Goal: Task Accomplishment & Management: Use online tool/utility

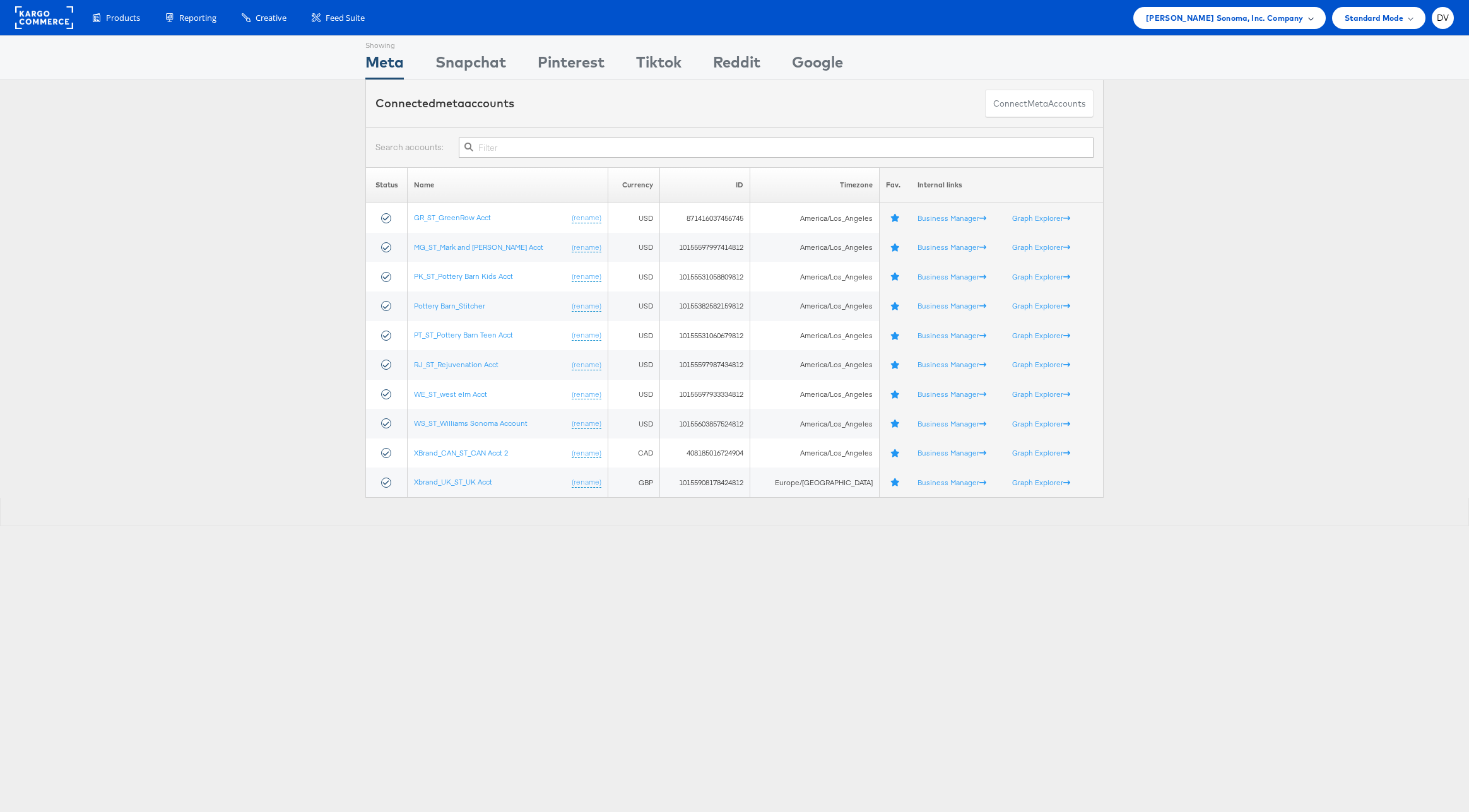
click at [1190, 20] on span "[PERSON_NAME] Sonoma, Inc. Company" at bounding box center [1225, 18] width 158 height 13
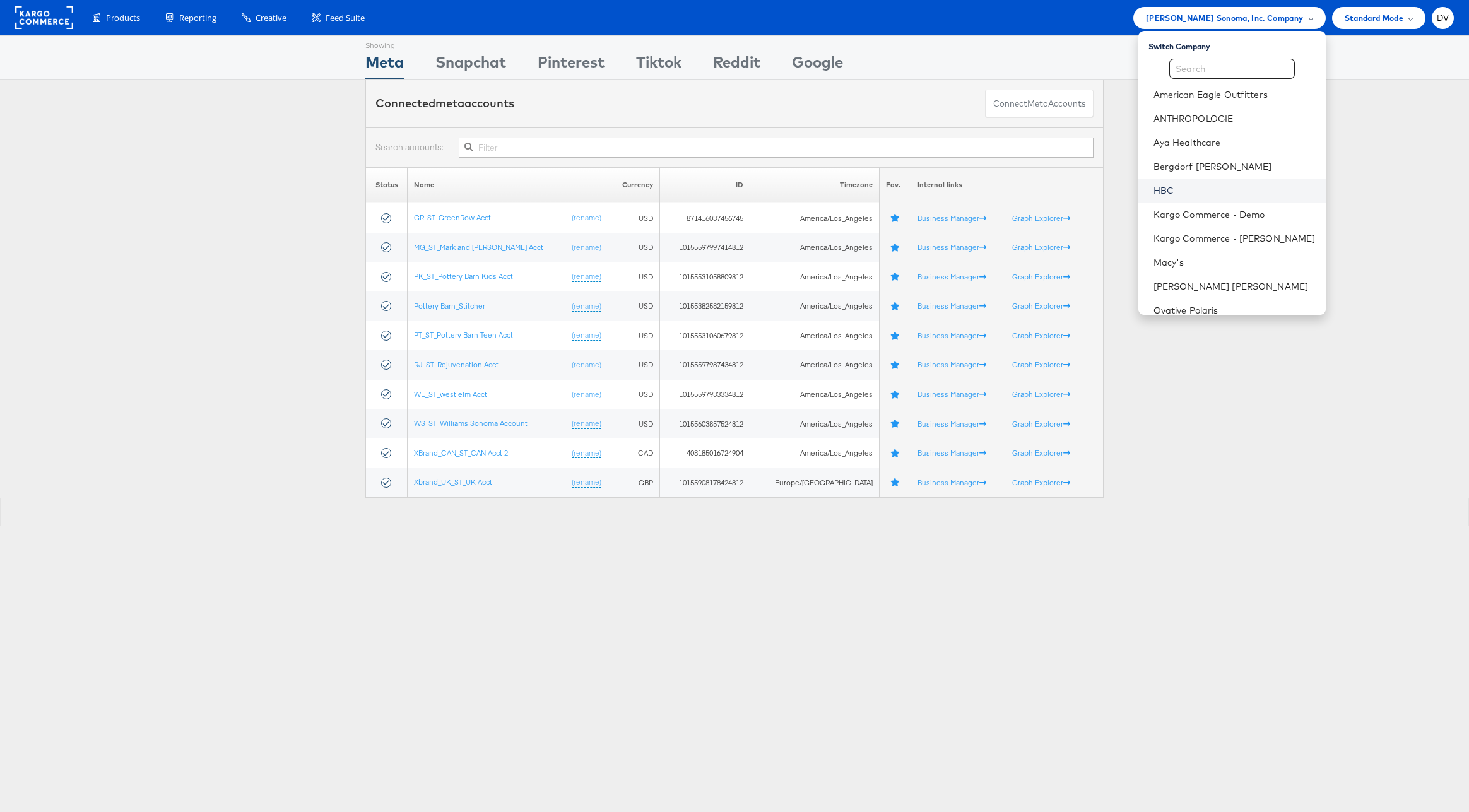
click at [1194, 185] on link "HBC" at bounding box center [1235, 191] width 162 height 13
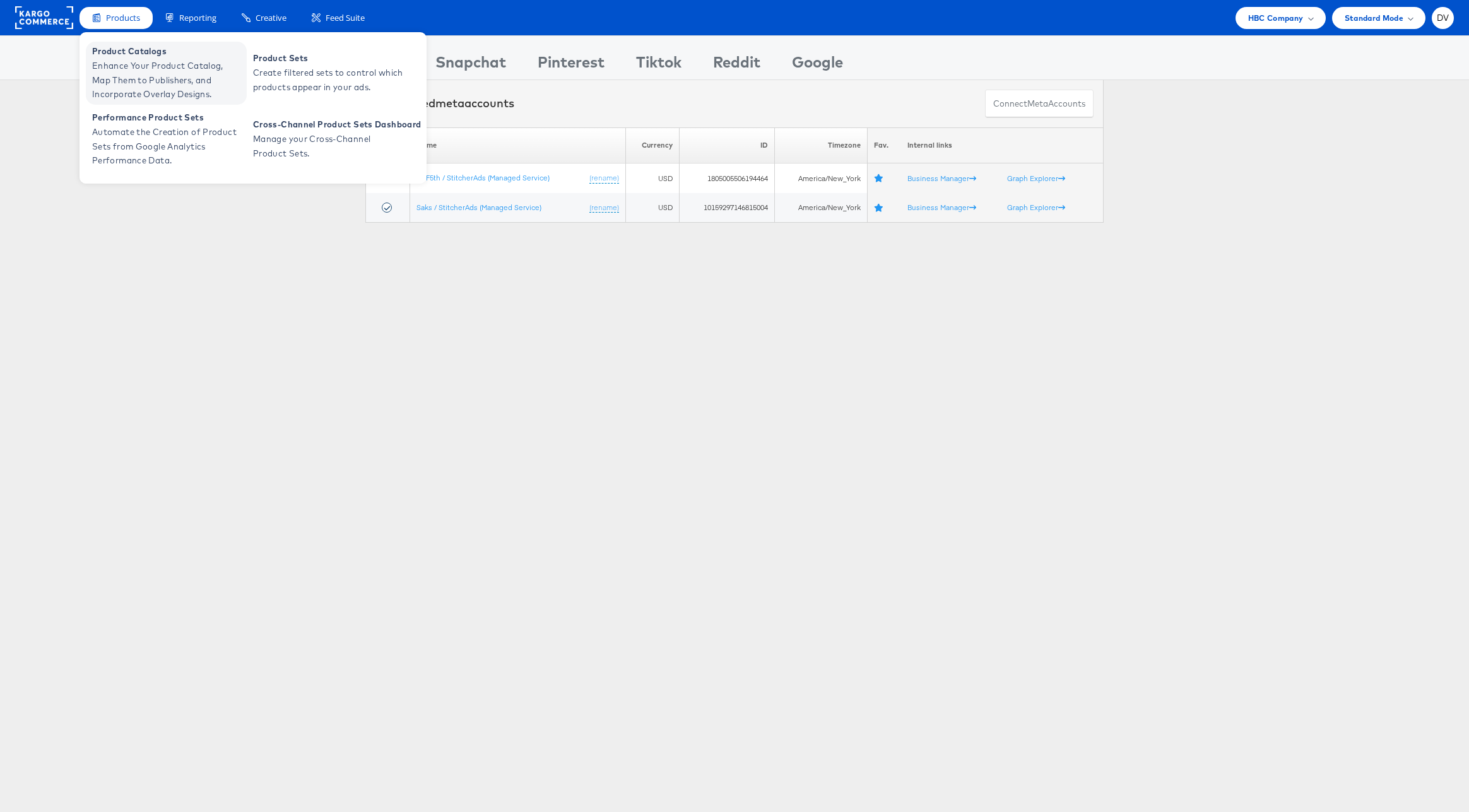
click at [129, 52] on span "Product Catalogs" at bounding box center [167, 51] width 151 height 15
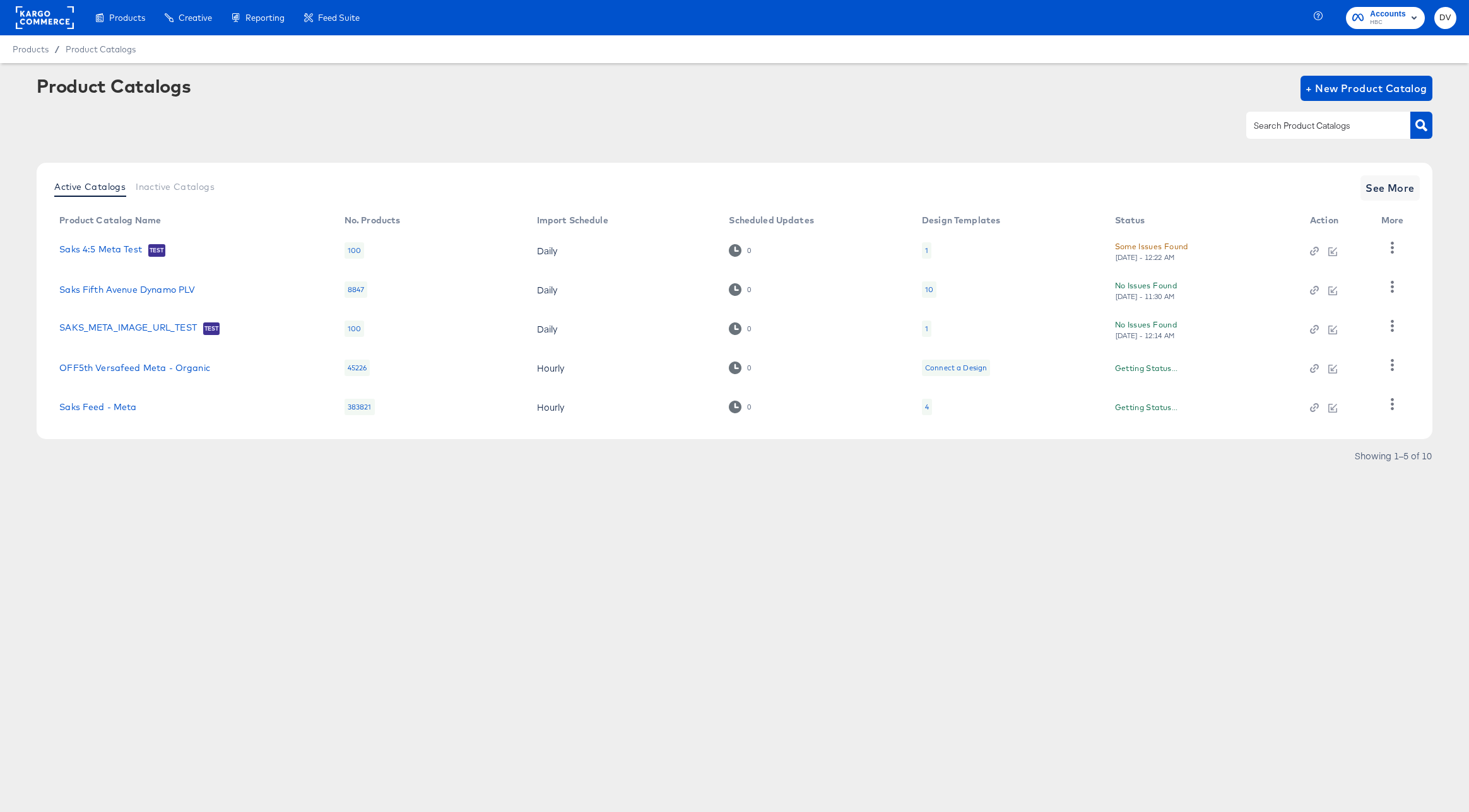
click at [1282, 130] on input "text" at bounding box center [1318, 125] width 134 height 15
click at [1382, 404] on button "button" at bounding box center [1392, 404] width 22 height 25
click at [1324, 327] on div "Business Manager" at bounding box center [1340, 321] width 126 height 20
